Goal: Navigation & Orientation: Find specific page/section

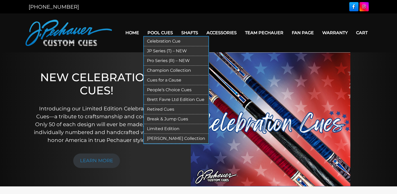
click at [161, 107] on link "Retired Cues" at bounding box center [176, 109] width 65 height 10
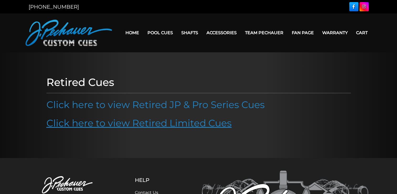
click at [157, 122] on link "Click here to view Retired Limited Cues" at bounding box center [138, 123] width 185 height 12
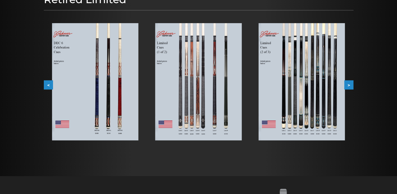
scroll to position [81, 0]
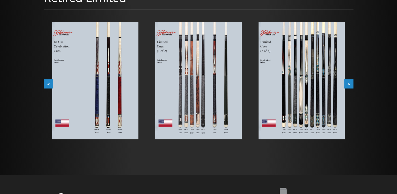
click at [349, 87] on button ">" at bounding box center [348, 83] width 9 height 9
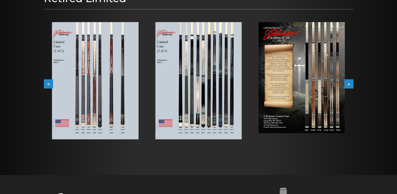
click at [349, 87] on button ">" at bounding box center [348, 83] width 9 height 9
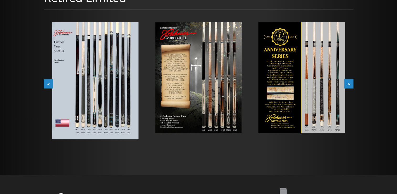
click at [349, 87] on button ">" at bounding box center [348, 83] width 9 height 9
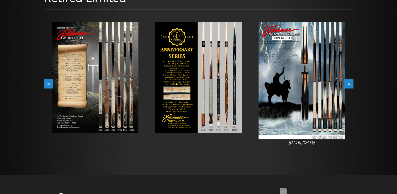
click at [349, 87] on button ">" at bounding box center [348, 83] width 9 height 9
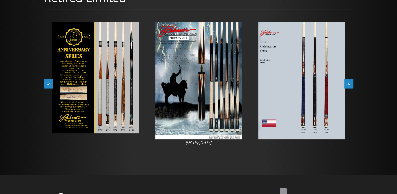
click at [349, 87] on button ">" at bounding box center [348, 83] width 9 height 9
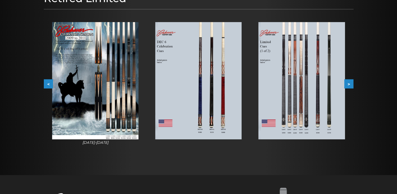
click at [349, 87] on button ">" at bounding box center [348, 83] width 9 height 9
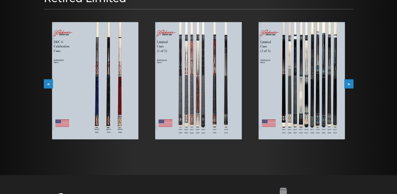
click at [349, 87] on button ">" at bounding box center [348, 83] width 9 height 9
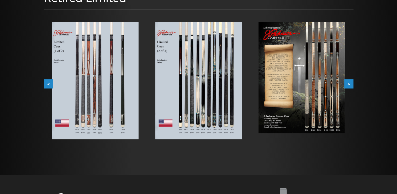
click at [349, 87] on button ">" at bounding box center [348, 83] width 9 height 9
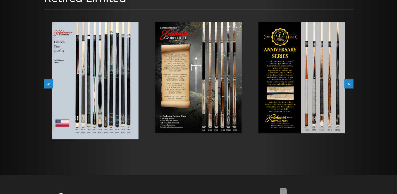
click at [349, 87] on button ">" at bounding box center [348, 83] width 9 height 9
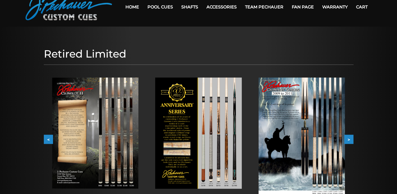
scroll to position [24, 0]
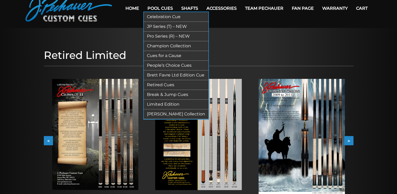
click at [156, 93] on link "Break & Jump Cues" at bounding box center [176, 95] width 65 height 10
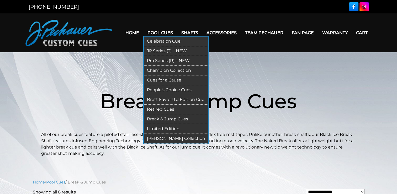
click at [169, 139] on link "[PERSON_NAME] Collection" at bounding box center [176, 139] width 65 height 10
